Goal: Connect with others

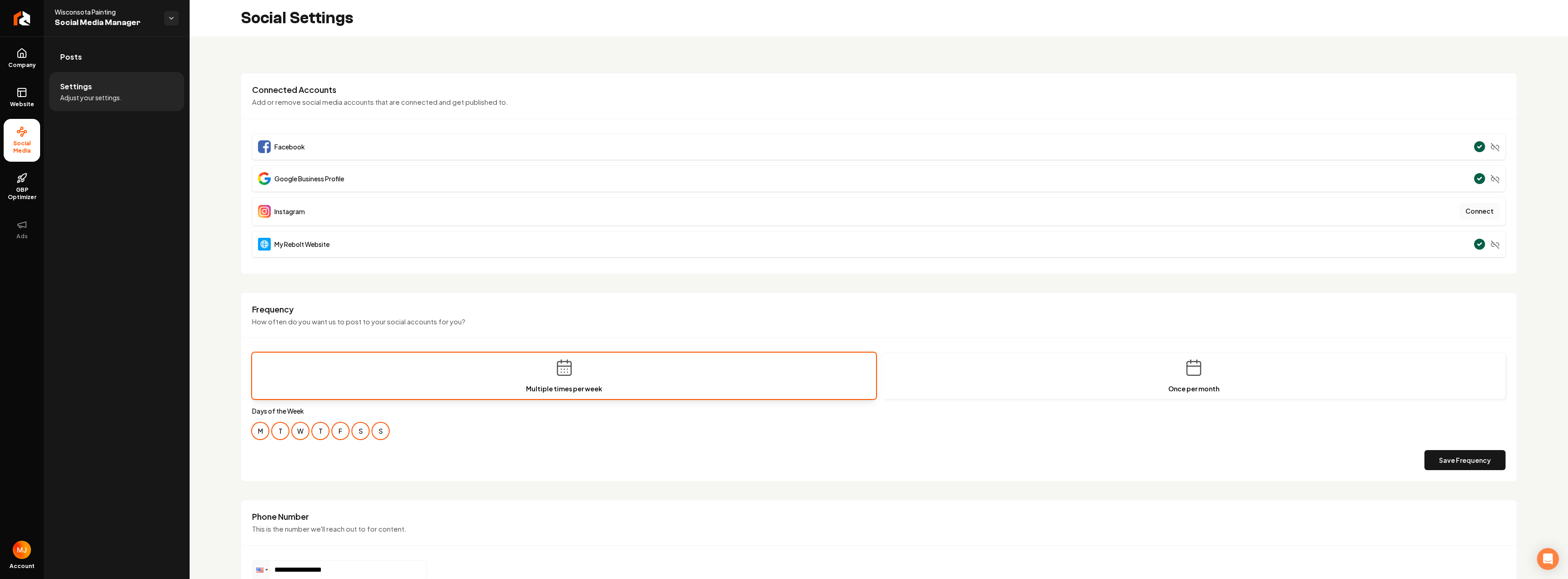
click at [1478, 217] on button "Connect" at bounding box center [1480, 211] width 40 height 16
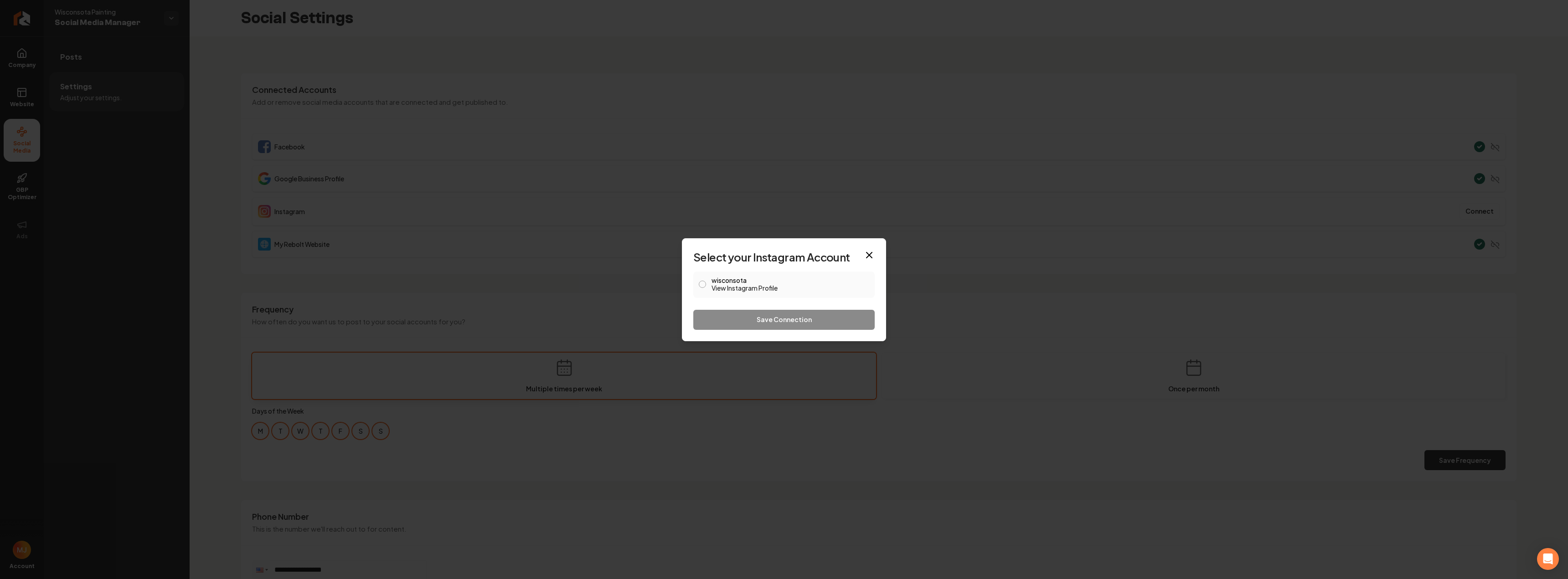
click at [709, 277] on div "wisconsota View Instagram Profile" at bounding box center [784, 284] width 181 height 26
click at [703, 285] on button "wisconsota View Instagram Profile" at bounding box center [702, 284] width 7 height 7
click at [744, 322] on button "Save Connection" at bounding box center [784, 319] width 181 height 20
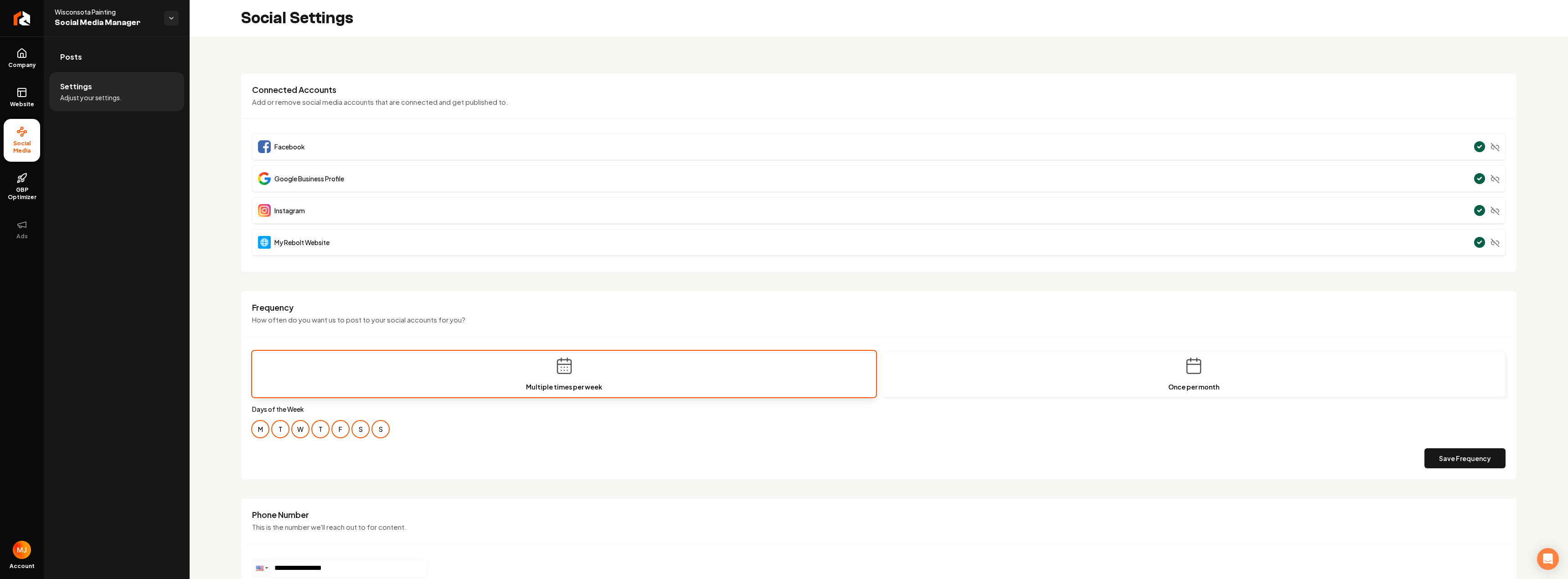
click at [157, 211] on div "Posts Settings Adjust your settings." at bounding box center [117, 308] width 146 height 543
click at [19, 54] on icon at bounding box center [22, 54] width 11 height 11
